Goal: Use online tool/utility

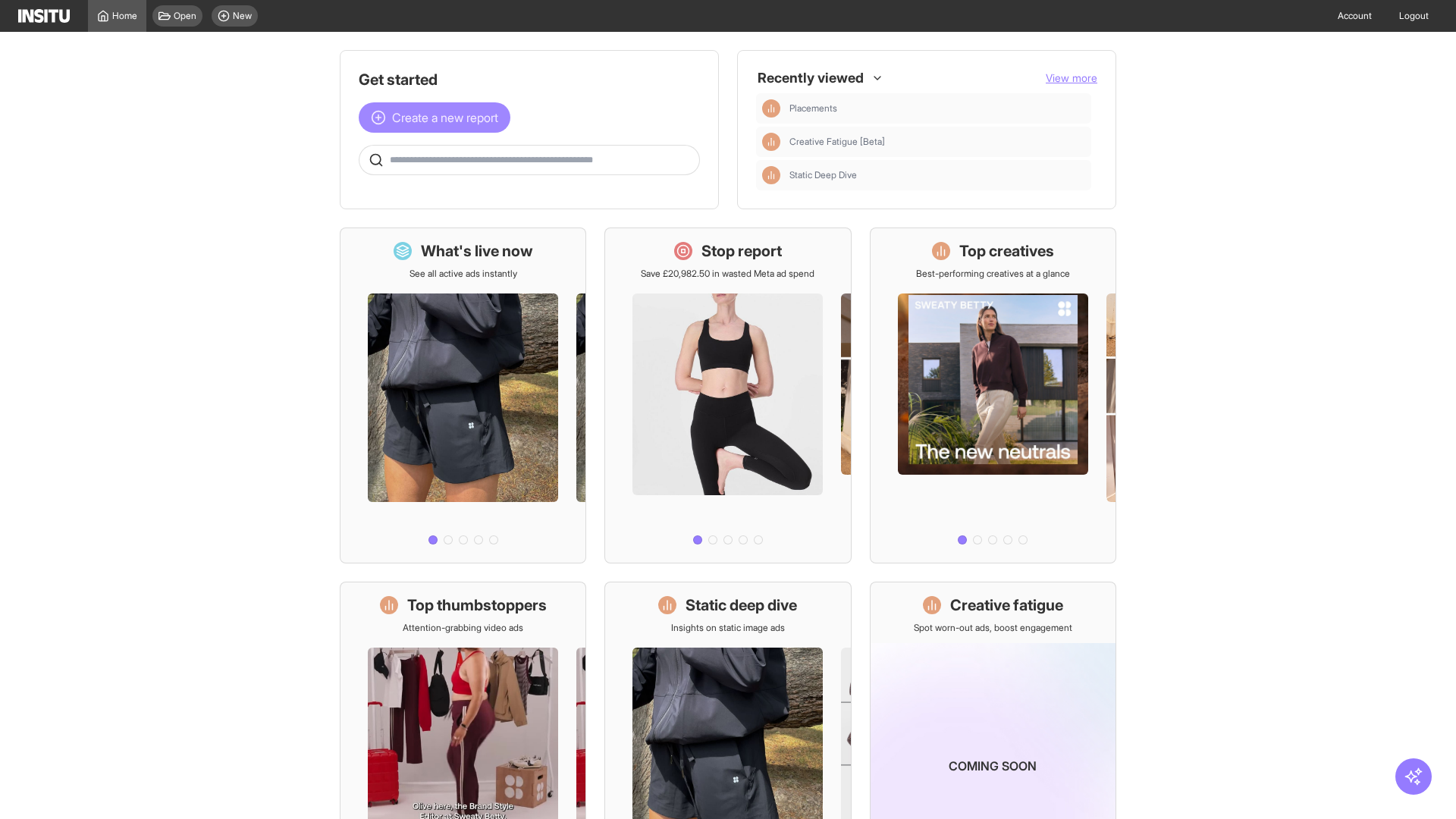
click at [438, 118] on span "Create a new report" at bounding box center [445, 118] width 106 height 18
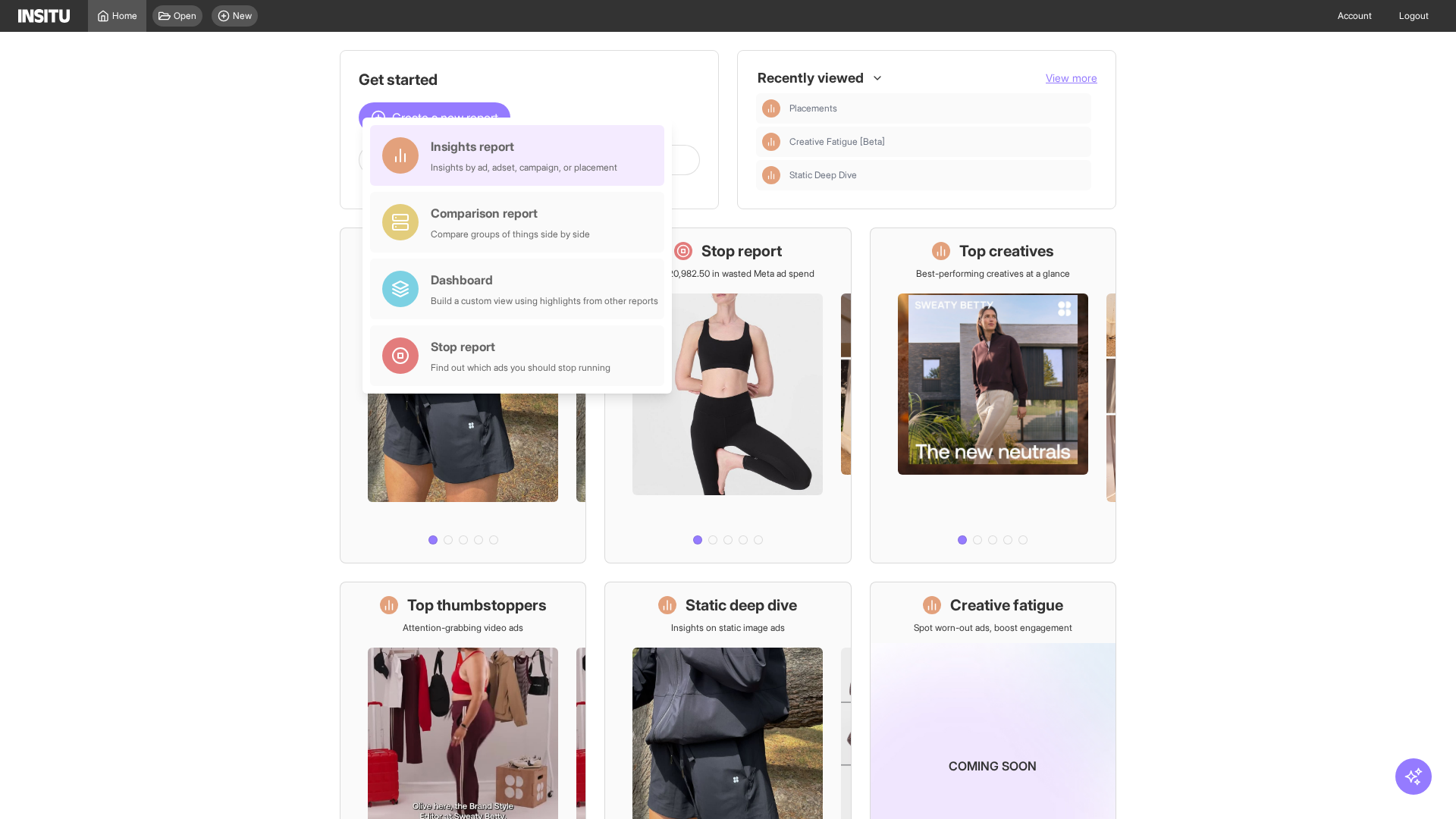
click at [521, 155] on div "Insights report Insights by ad, adset, campaign, or placement" at bounding box center [523, 155] width 186 height 37
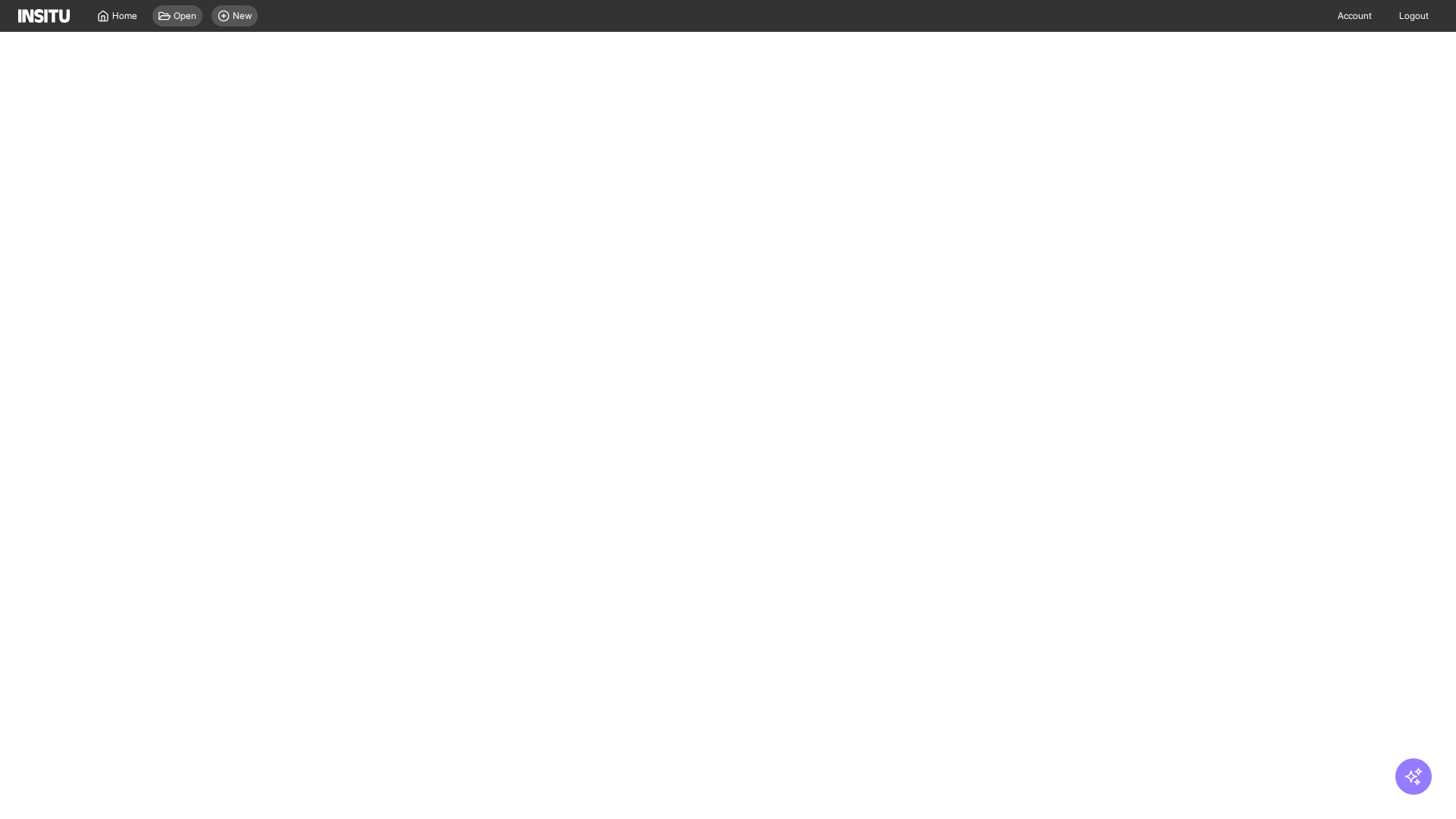
select select "**"
